Goal: Transaction & Acquisition: Purchase product/service

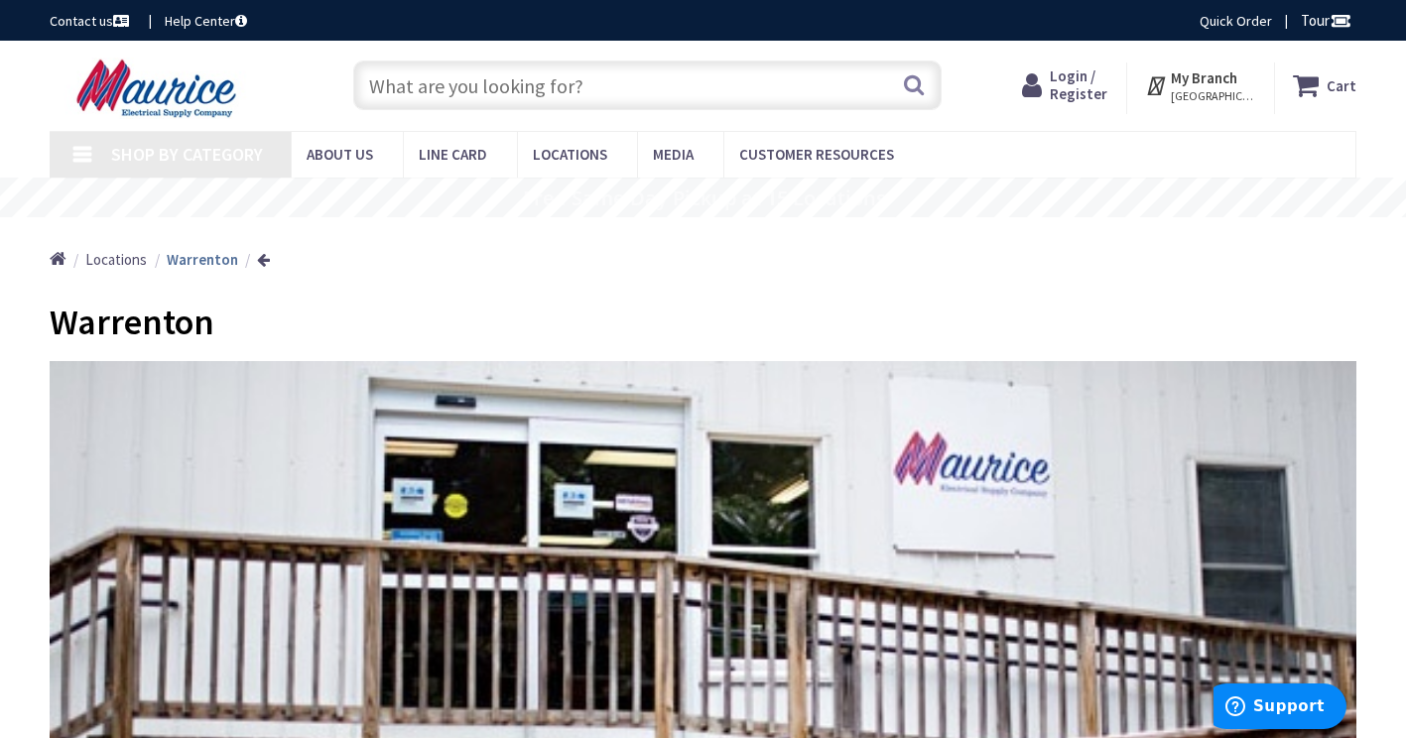
click at [543, 98] on input "text" at bounding box center [647, 86] width 588 height 50
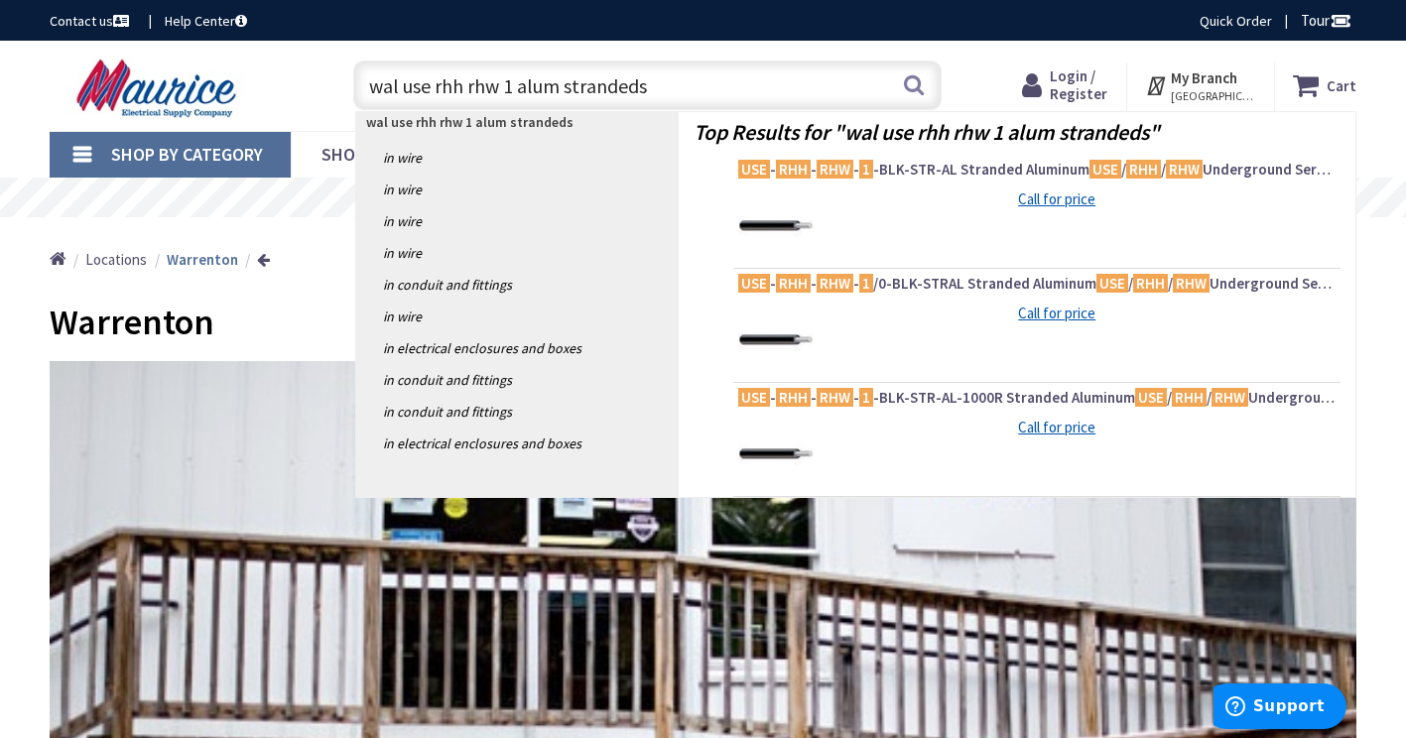
type input "wal use rhh rhw 1 alum stranded"
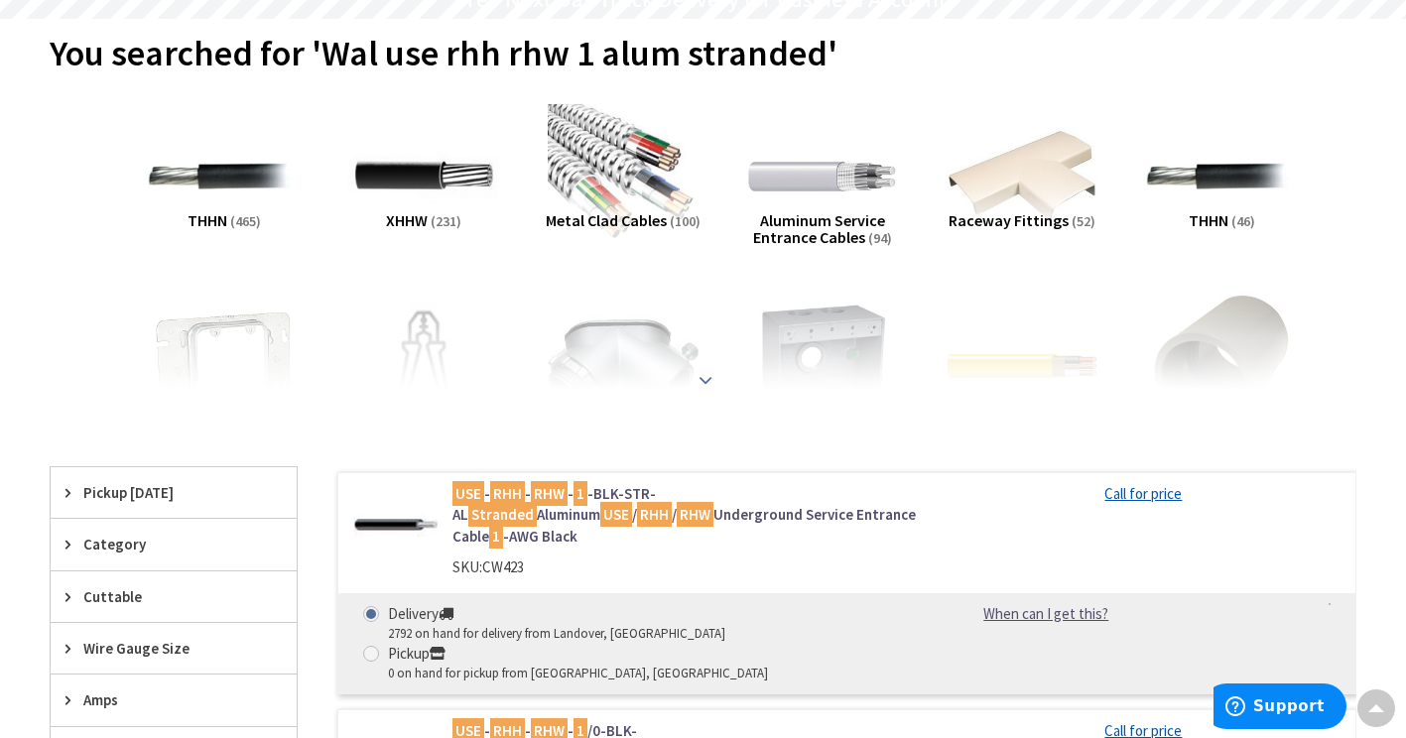
scroll to position [99, 0]
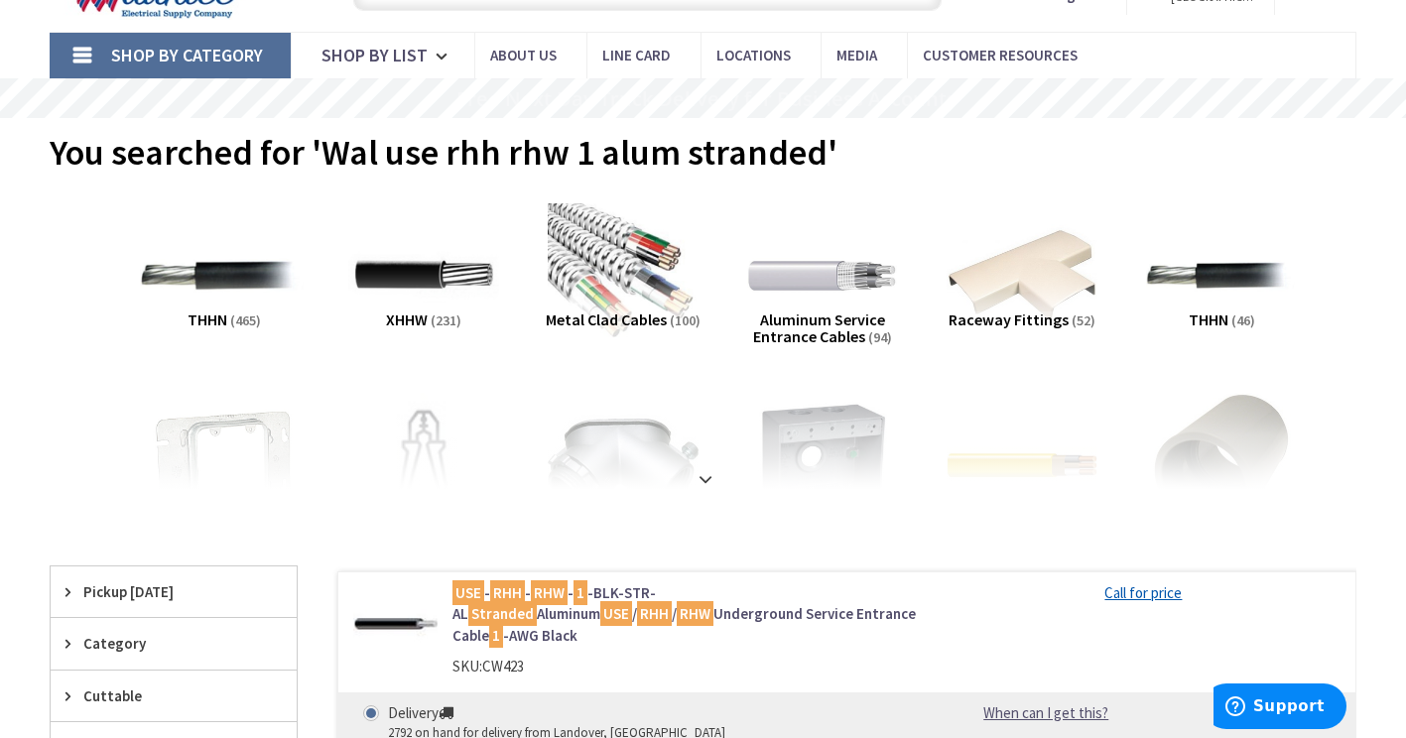
click at [221, 301] on img at bounding box center [224, 275] width 166 height 166
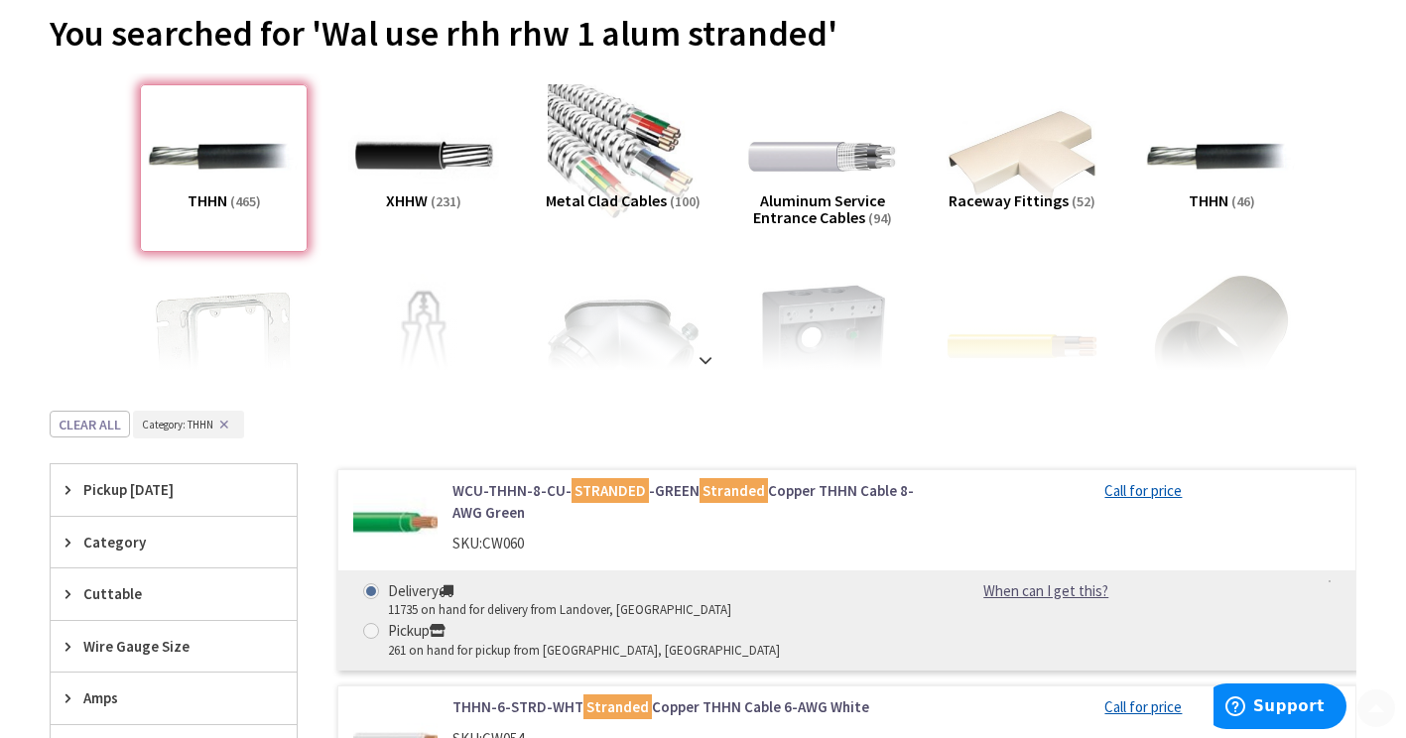
scroll to position [496, 0]
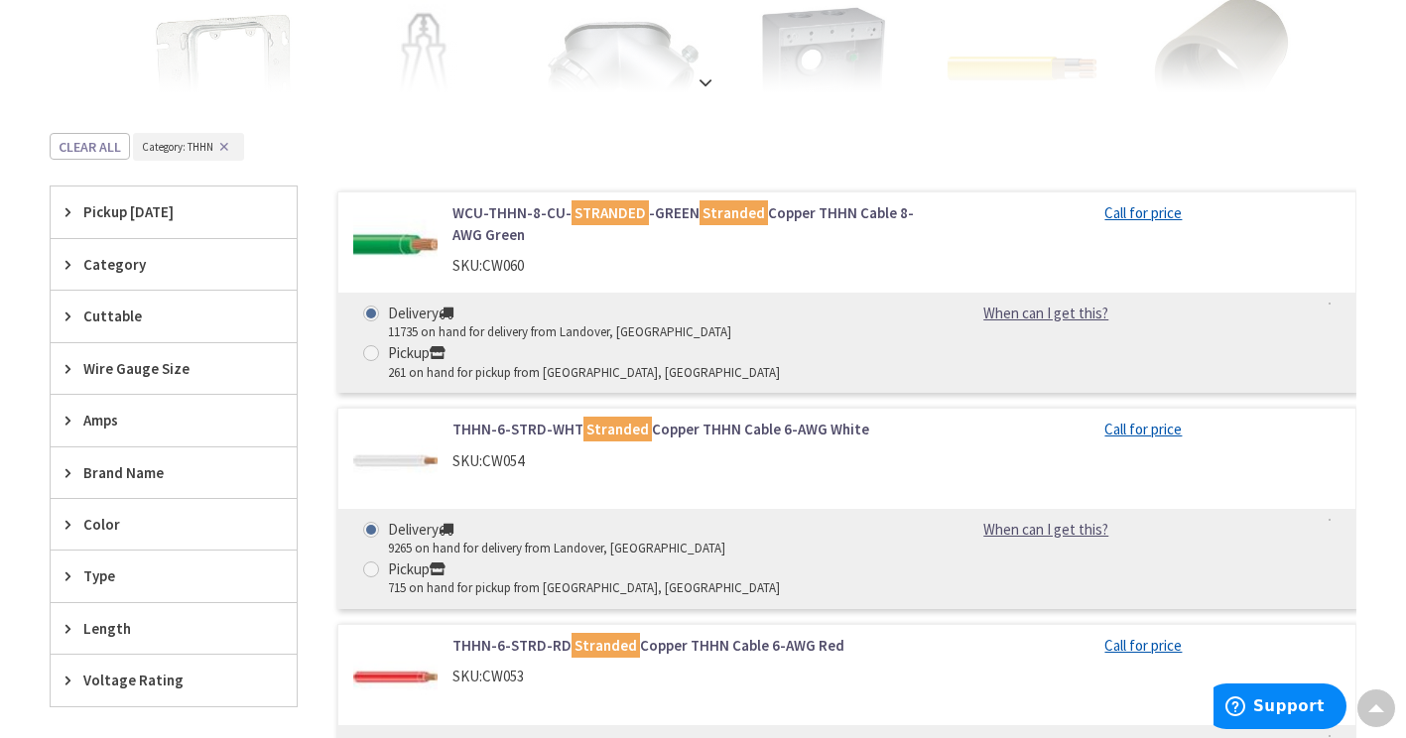
click at [163, 378] on span "Wire Gauge Size" at bounding box center [164, 368] width 162 height 21
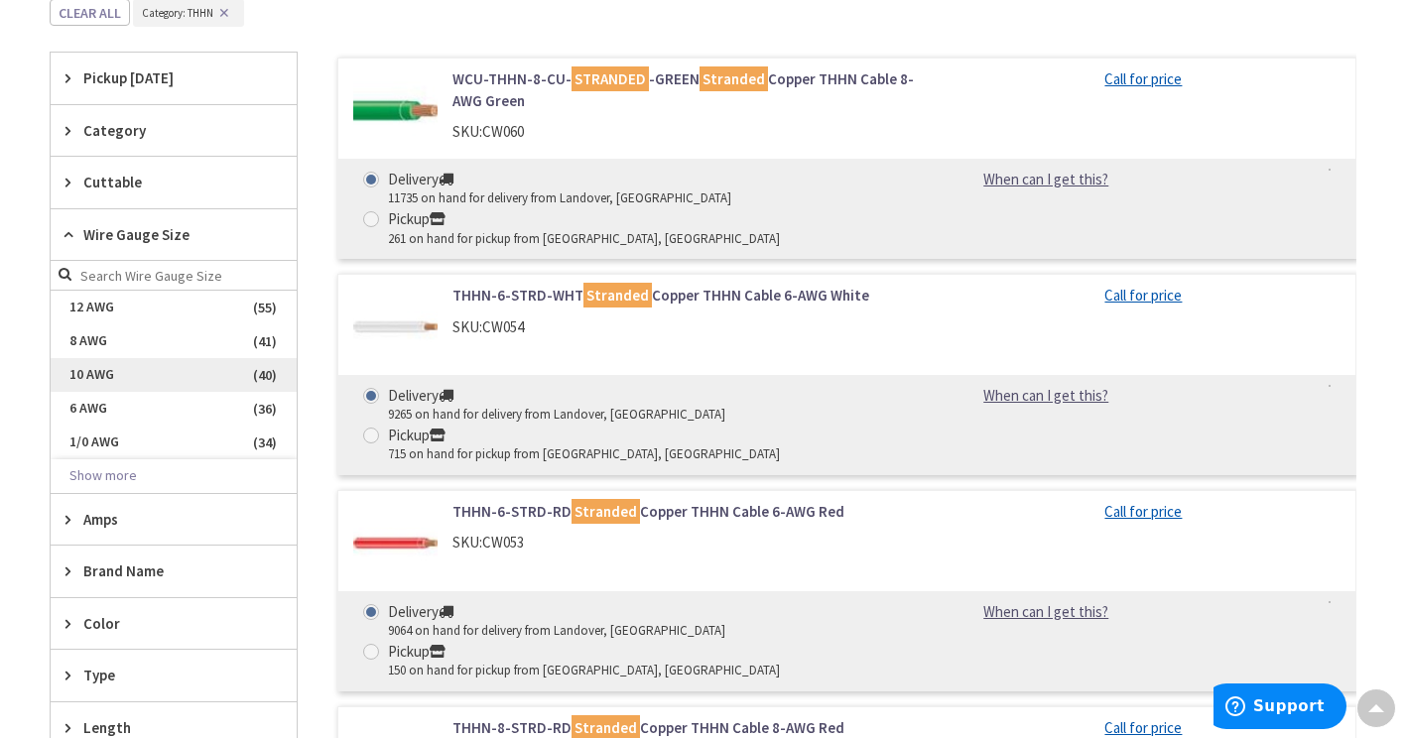
scroll to position [595, 0]
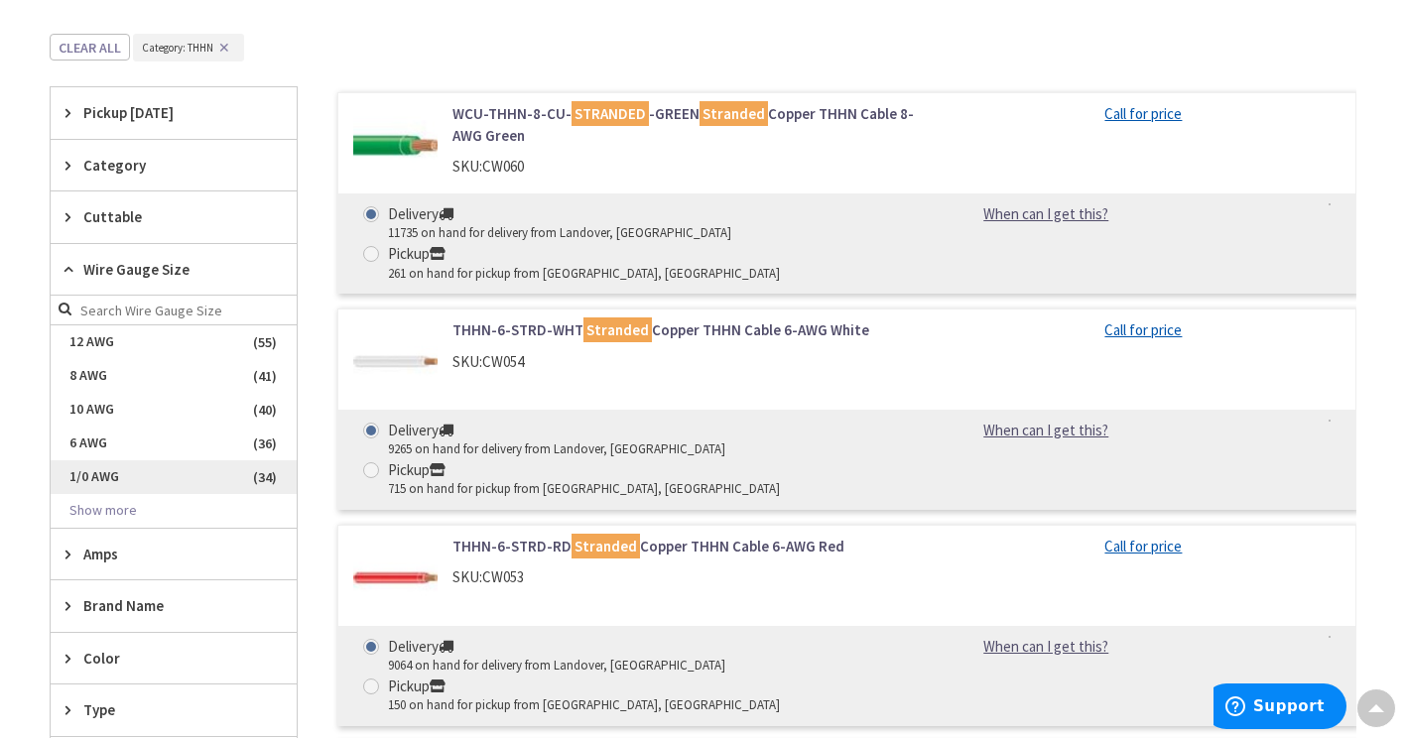
click at [97, 474] on span "1/0 AWG" at bounding box center [174, 477] width 246 height 34
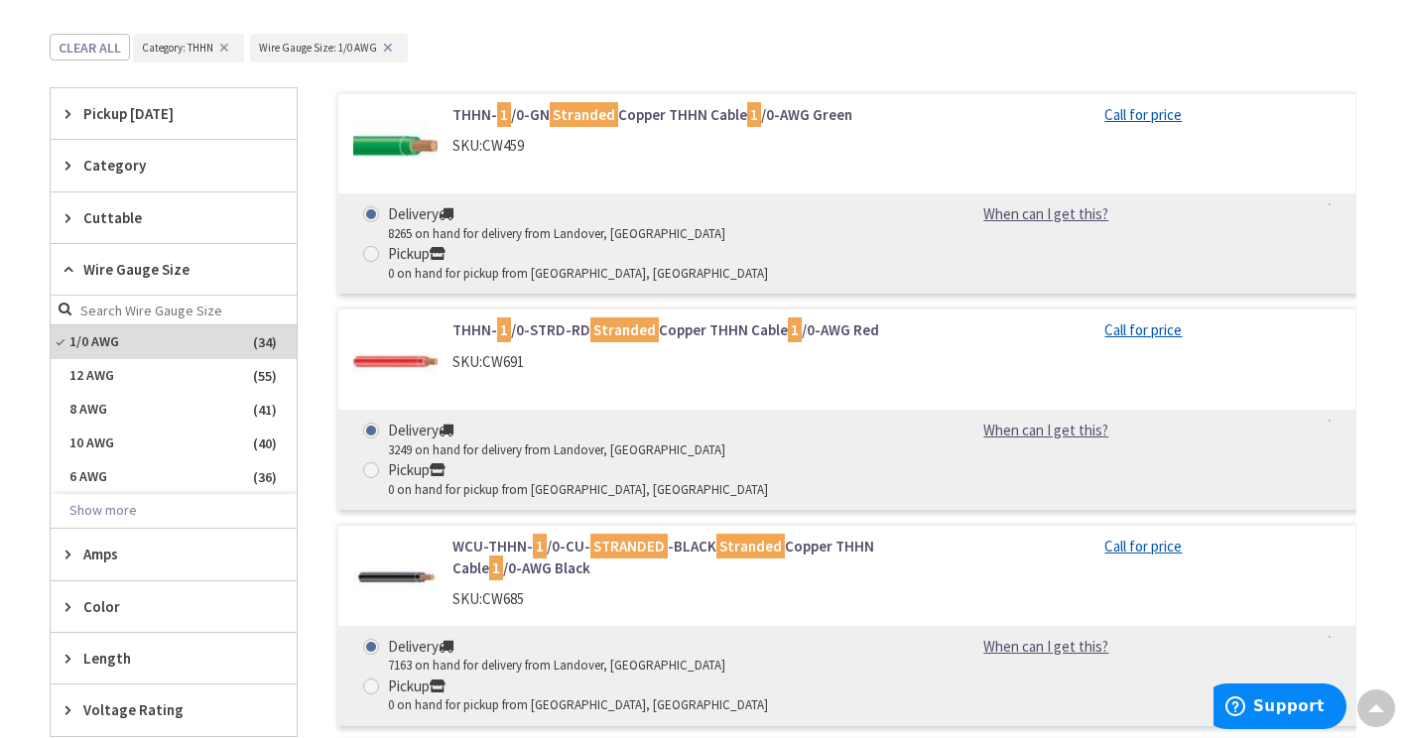
scroll to position [786, 0]
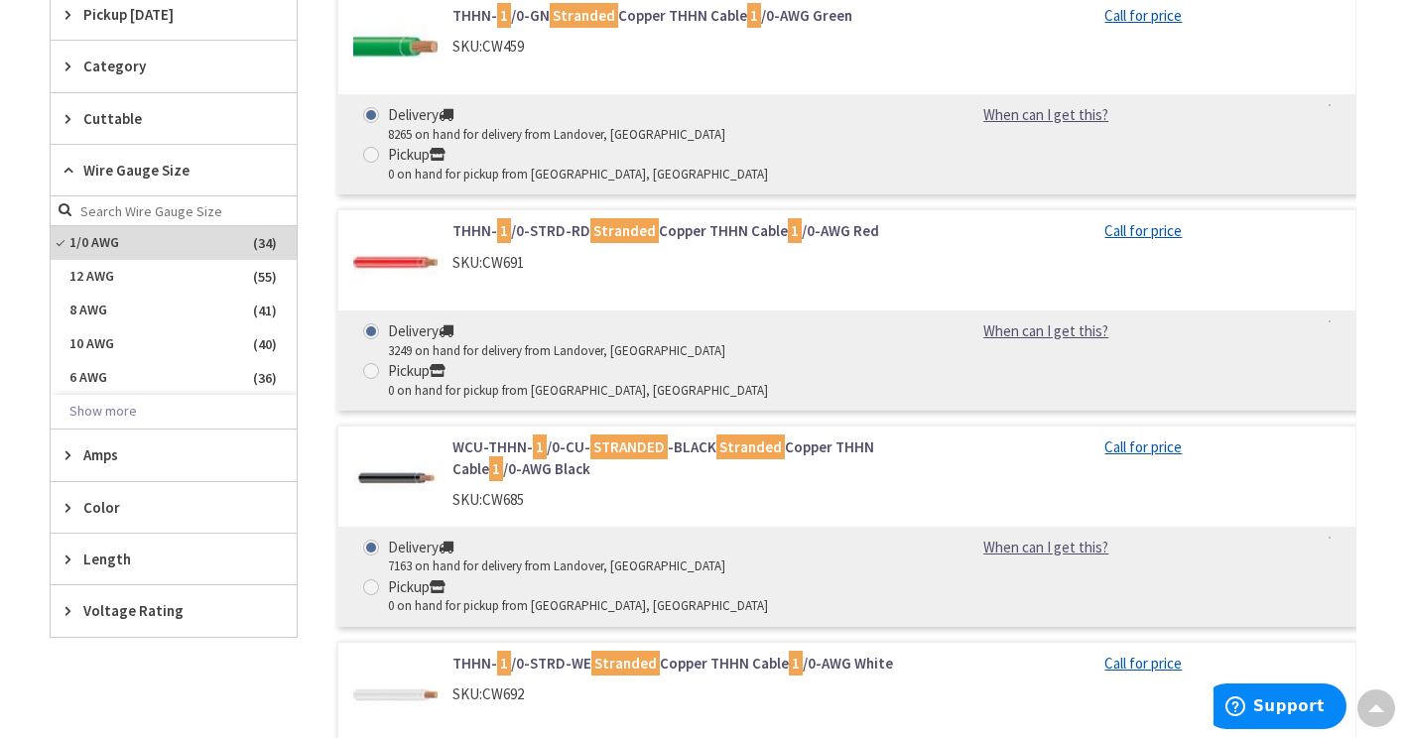
click at [422, 225] on img at bounding box center [395, 262] width 84 height 84
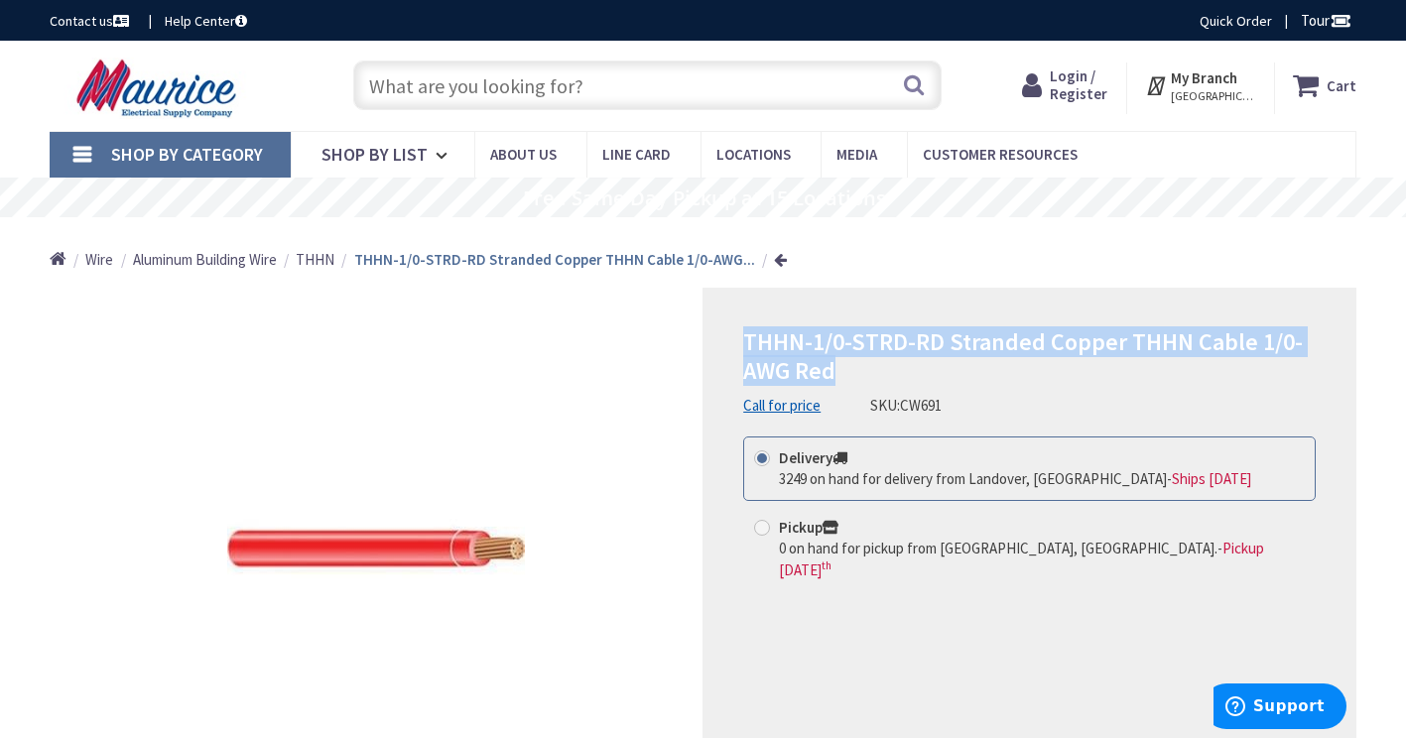
drag, startPoint x: 841, startPoint y: 371, endPoint x: 741, endPoint y: 352, distance: 101.9
click at [741, 352] on div "THHN-1/0-STRD-RD Stranded Copper THHN Cable 1/0-AWG Red Call for price SKU: CW6…" at bounding box center [1029, 560] width 654 height 545
drag, startPoint x: 741, startPoint y: 352, endPoint x: 891, endPoint y: 341, distance: 150.2
copy span "THHN-1/0-STRD-RD Stranded Copper THHN Cable 1/0-AWG Red"
